Goal: Task Accomplishment & Management: Use online tool/utility

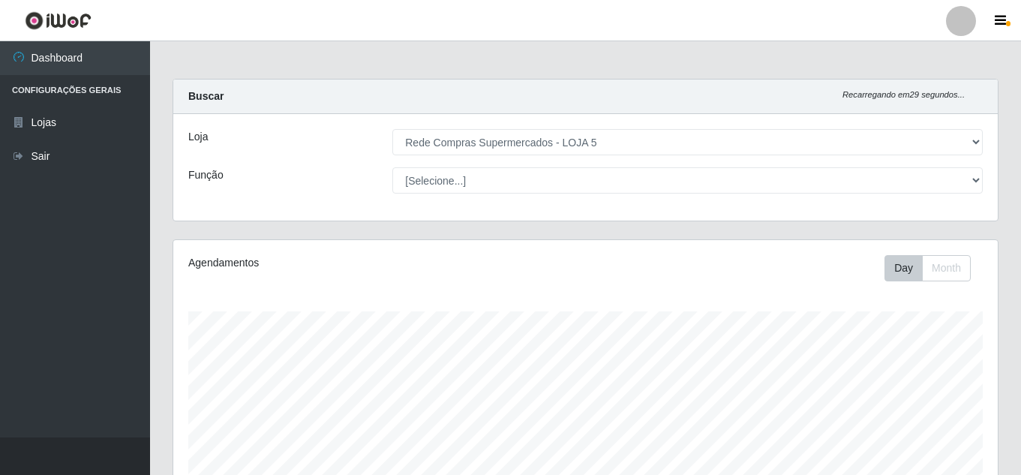
select select "397"
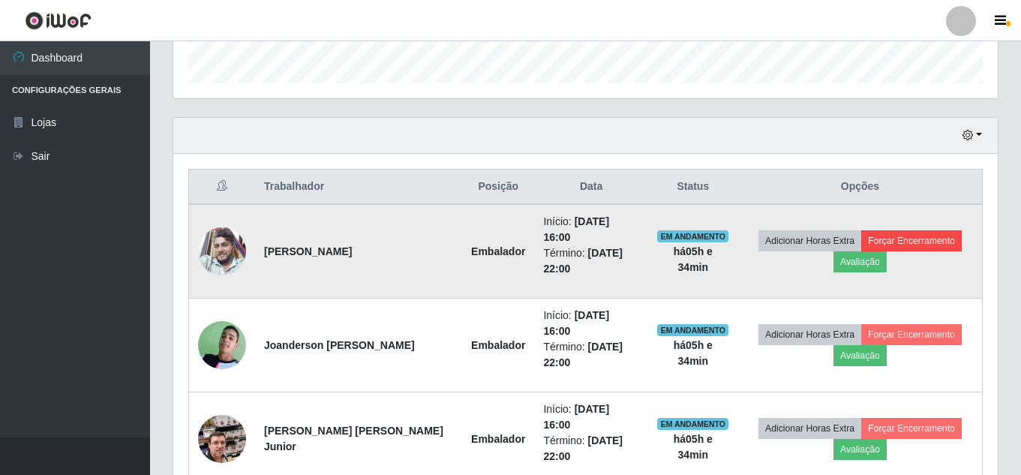
scroll to position [479, 0]
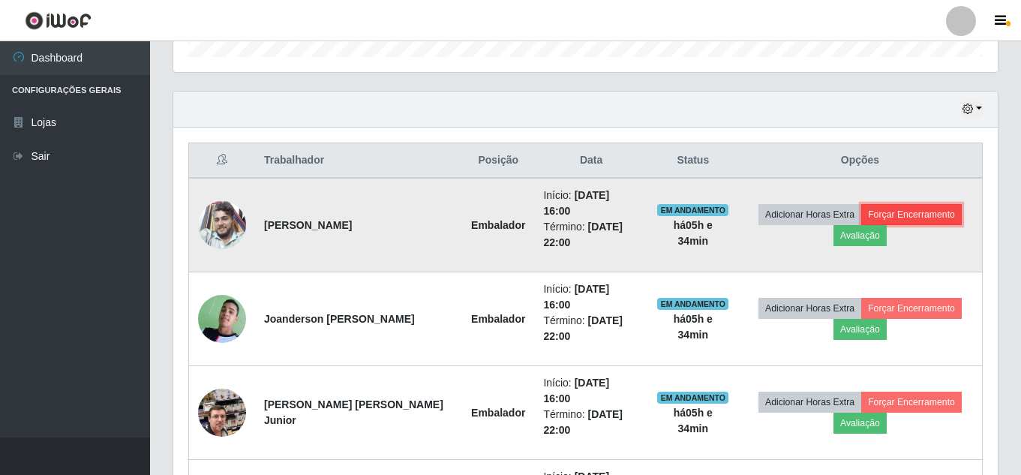
click at [914, 208] on button "Forçar Encerramento" at bounding box center [911, 214] width 101 height 21
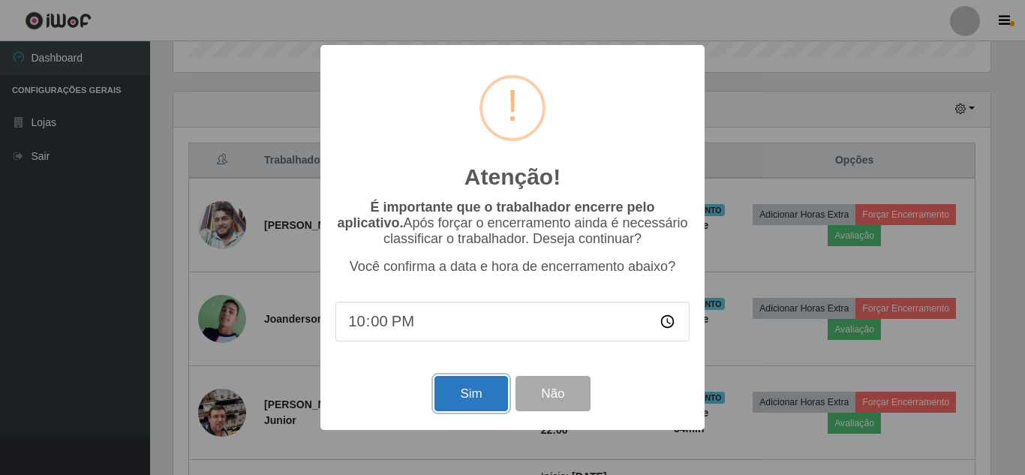
click at [479, 401] on button "Sim" at bounding box center [470, 393] width 73 height 35
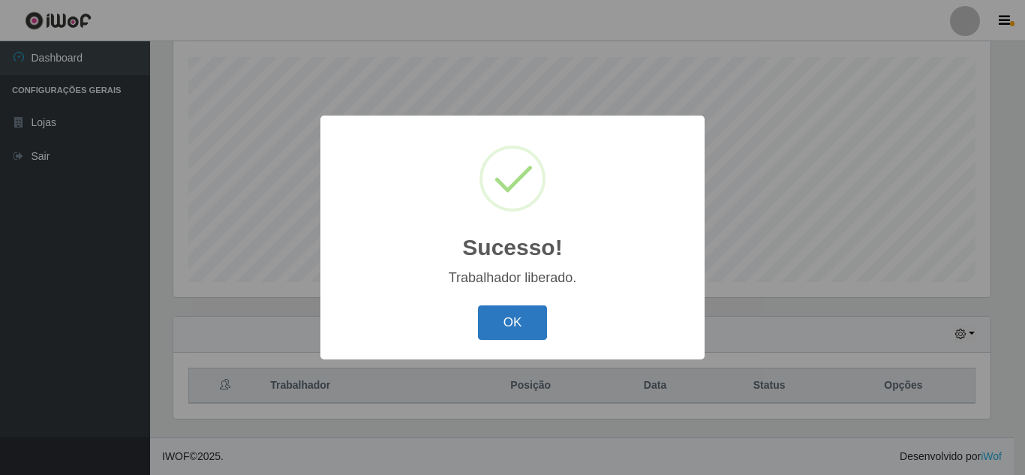
click at [535, 326] on button "OK" at bounding box center [513, 322] width 70 height 35
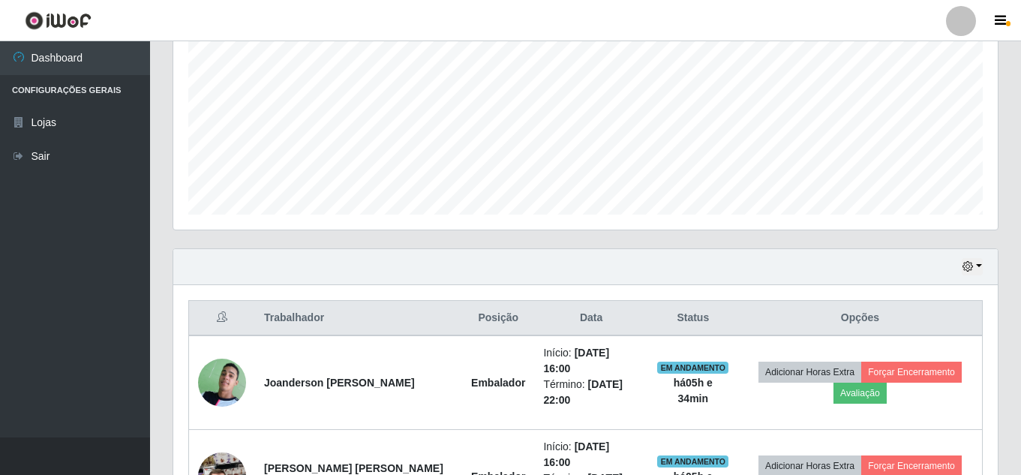
scroll to position [404, 0]
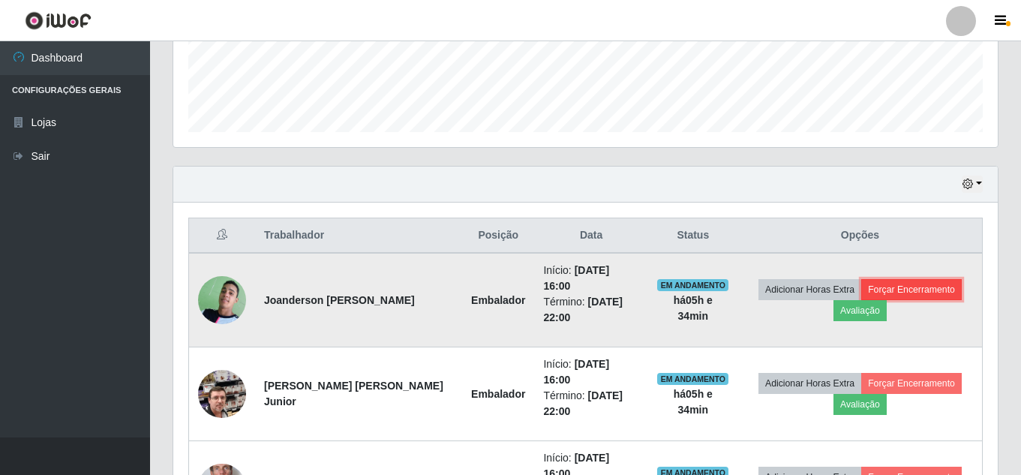
click at [931, 279] on button "Forçar Encerramento" at bounding box center [911, 289] width 101 height 21
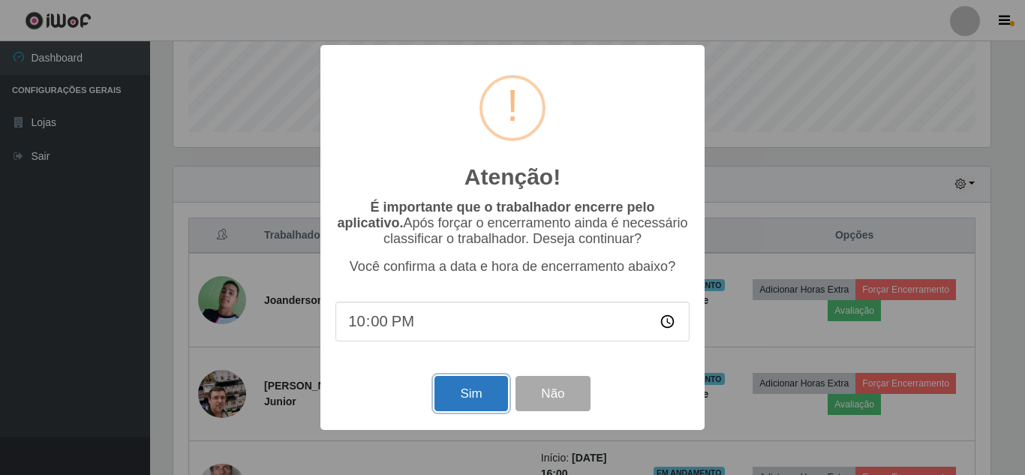
click at [485, 397] on button "Sim" at bounding box center [470, 393] width 73 height 35
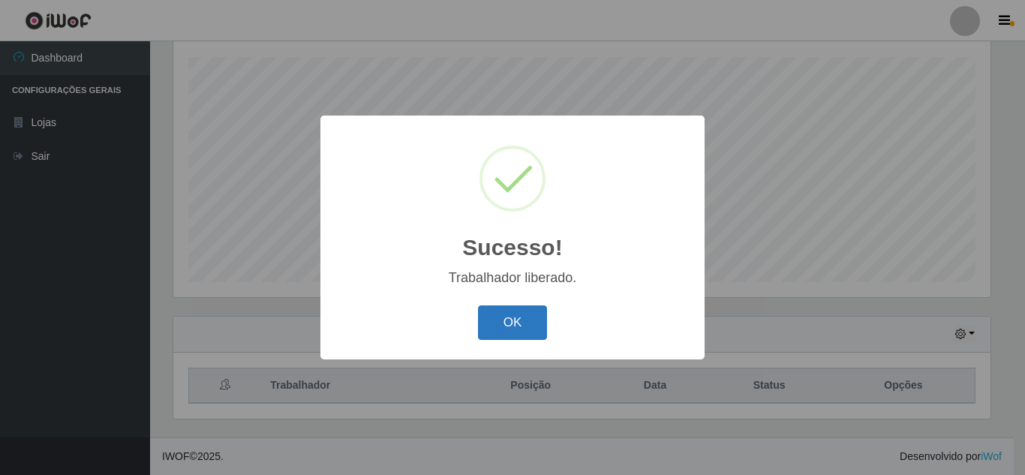
click at [513, 329] on button "OK" at bounding box center [513, 322] width 70 height 35
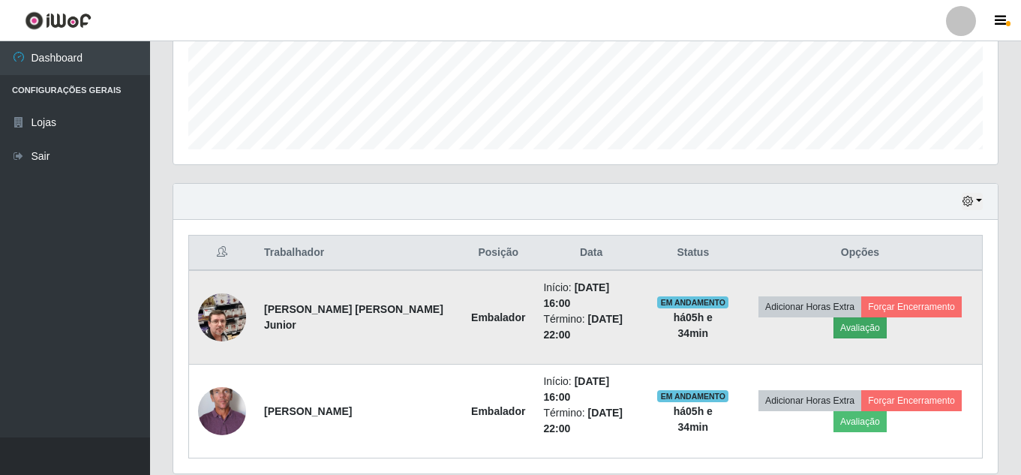
scroll to position [388, 0]
click at [889, 303] on button "Forçar Encerramento" at bounding box center [911, 306] width 101 height 21
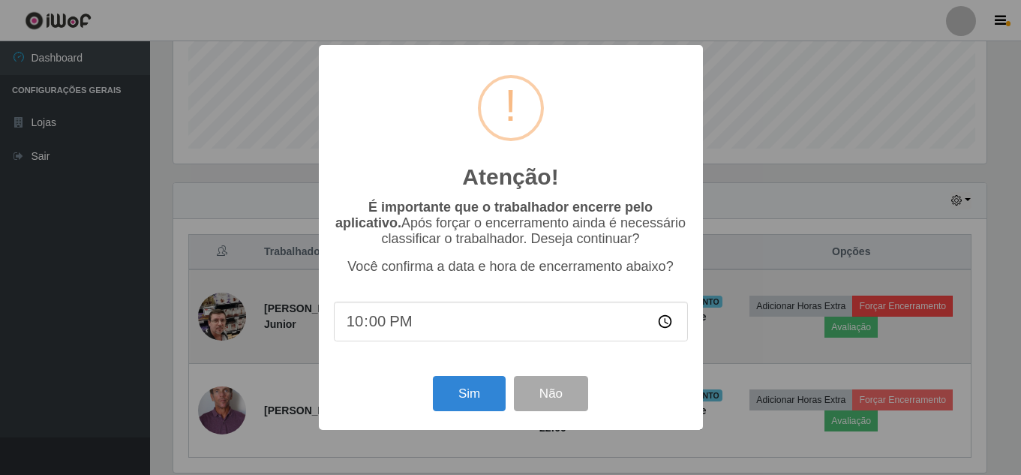
scroll to position [311, 817]
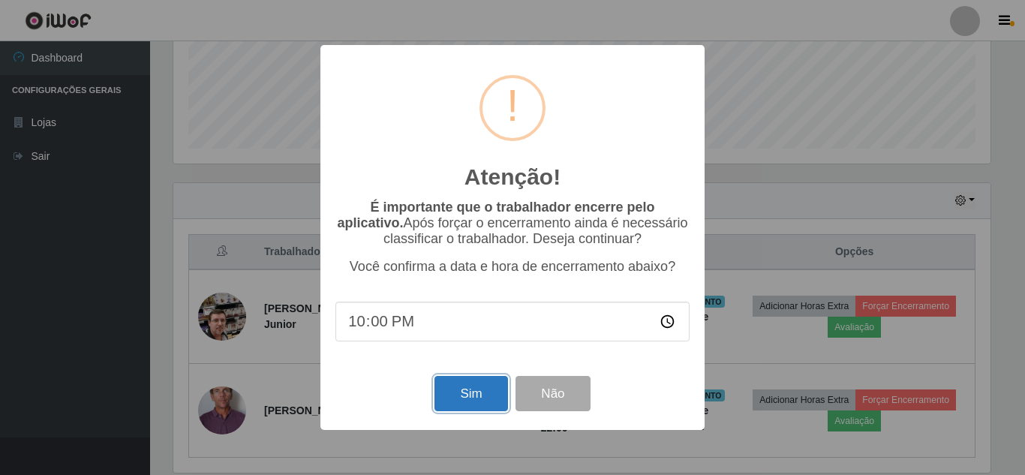
click at [469, 387] on button "Sim" at bounding box center [470, 393] width 73 height 35
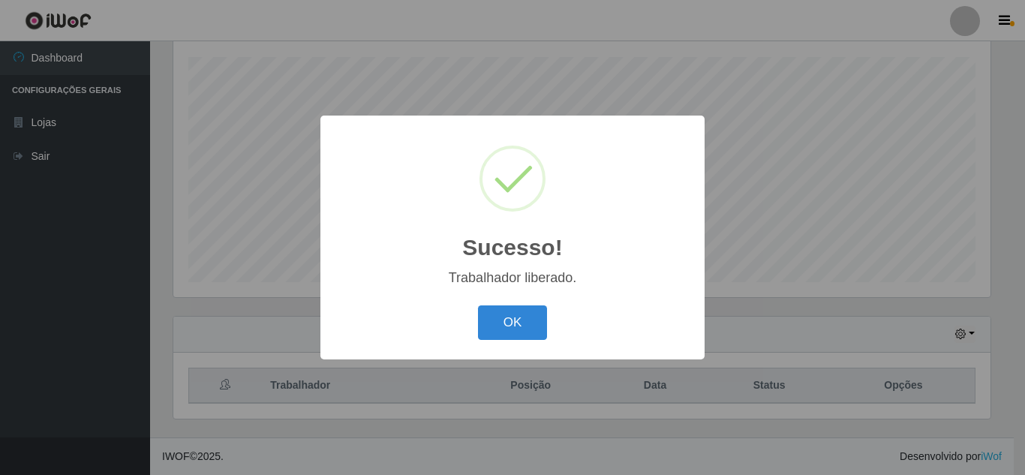
scroll to position [0, 0]
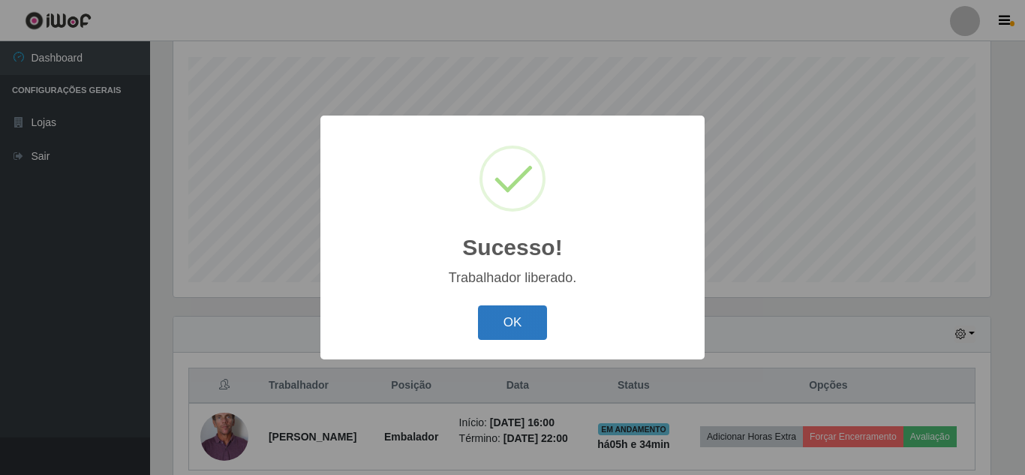
click at [512, 320] on button "OK" at bounding box center [513, 322] width 70 height 35
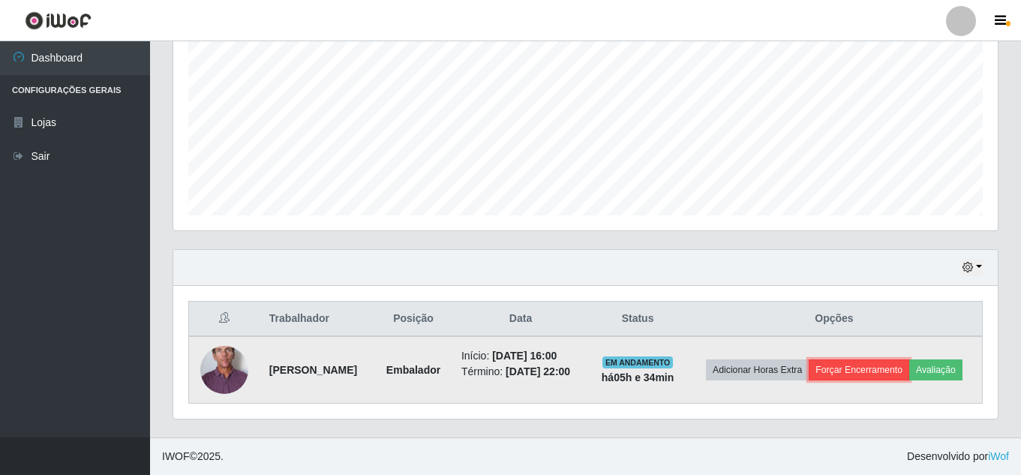
click at [877, 374] on button "Forçar Encerramento" at bounding box center [859, 369] width 101 height 21
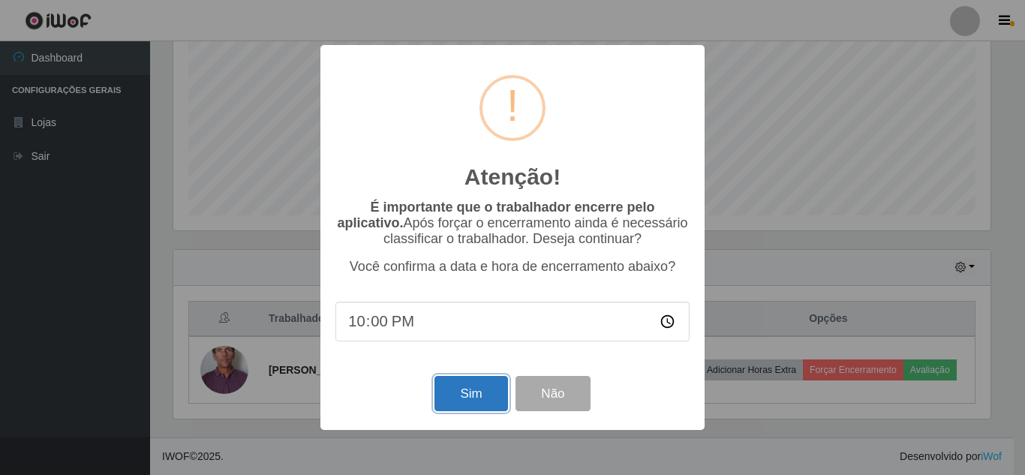
click at [483, 393] on button "Sim" at bounding box center [470, 393] width 73 height 35
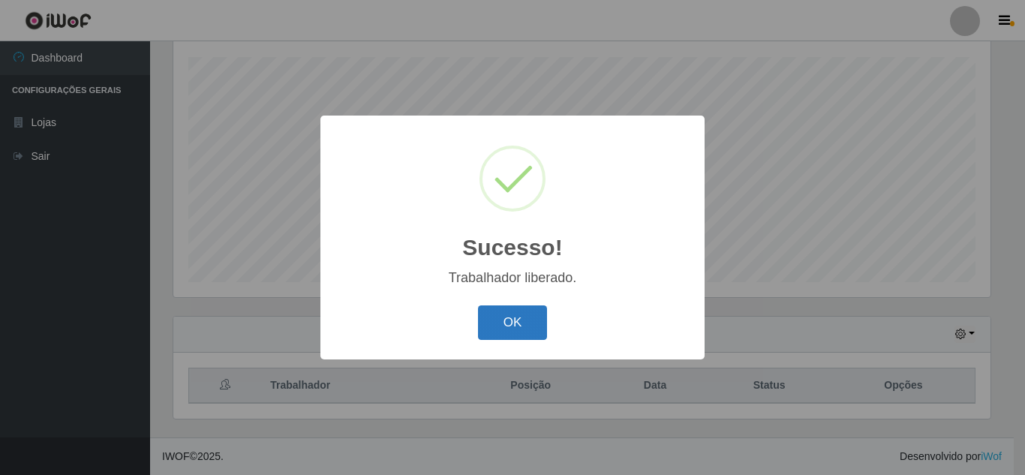
click at [540, 311] on button "OK" at bounding box center [513, 322] width 70 height 35
